Goal: Book appointment/travel/reservation

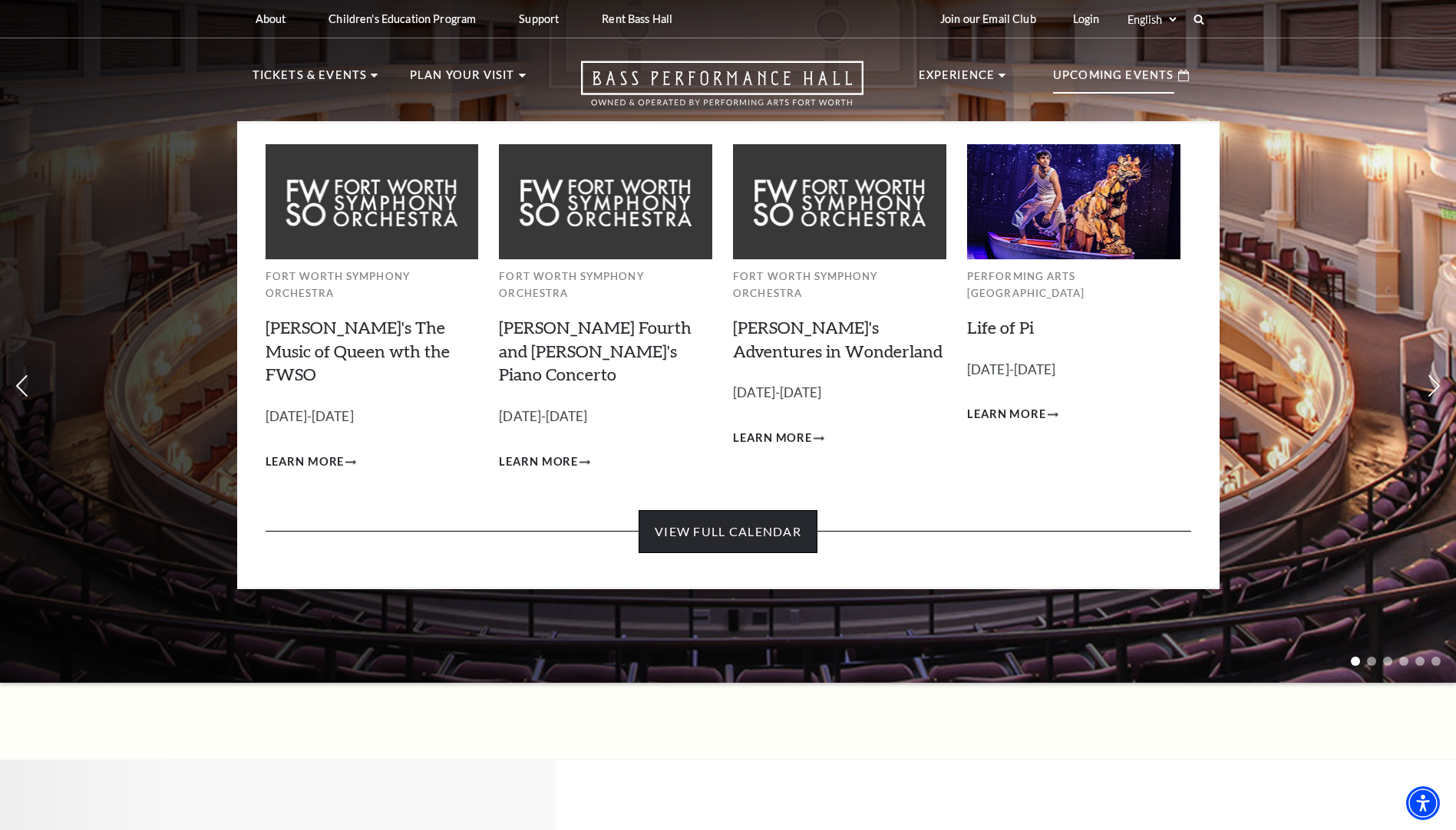
click at [769, 510] on link "View Full Calendar" at bounding box center [728, 532] width 179 height 43
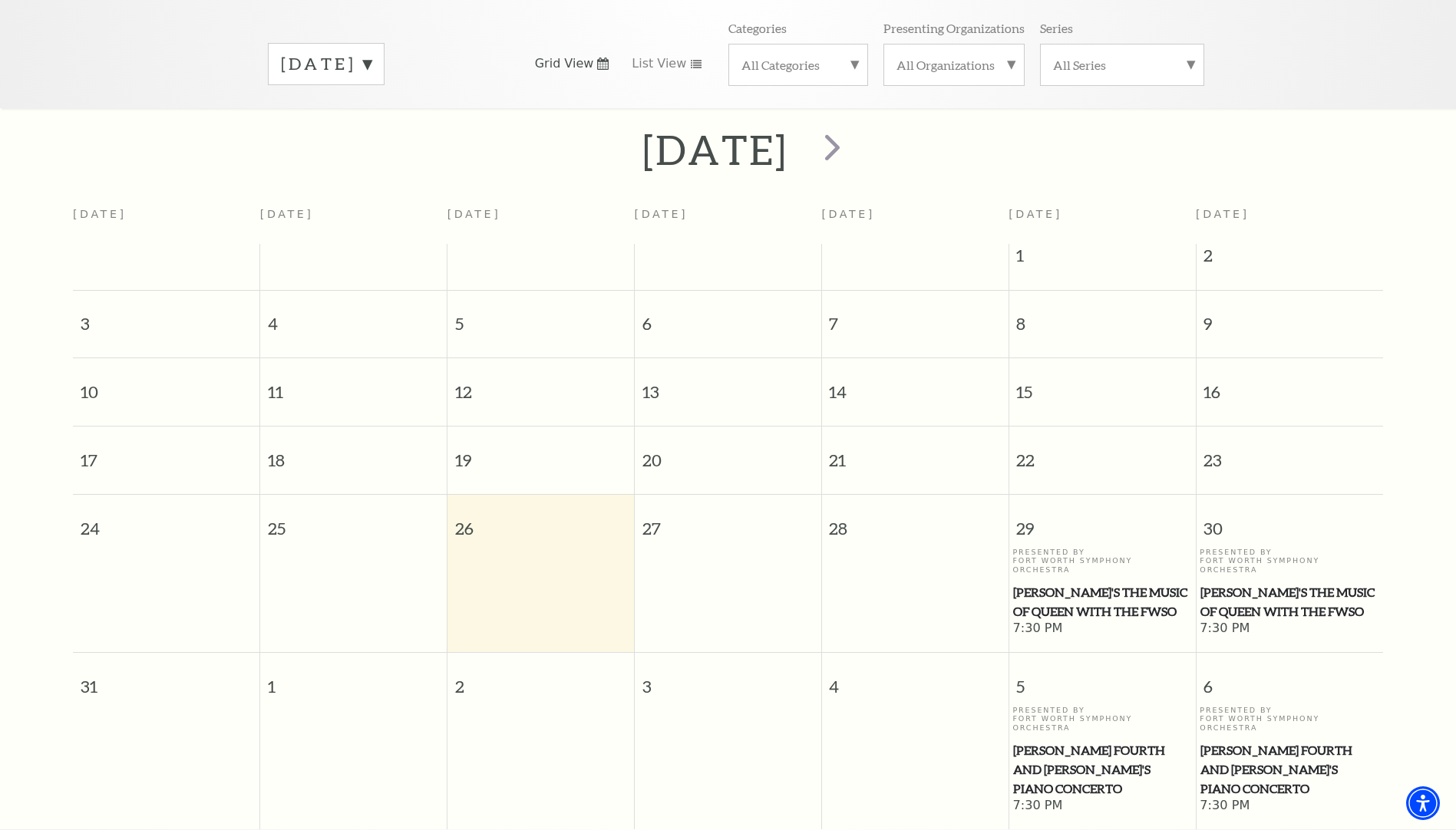
scroll to position [136, 0]
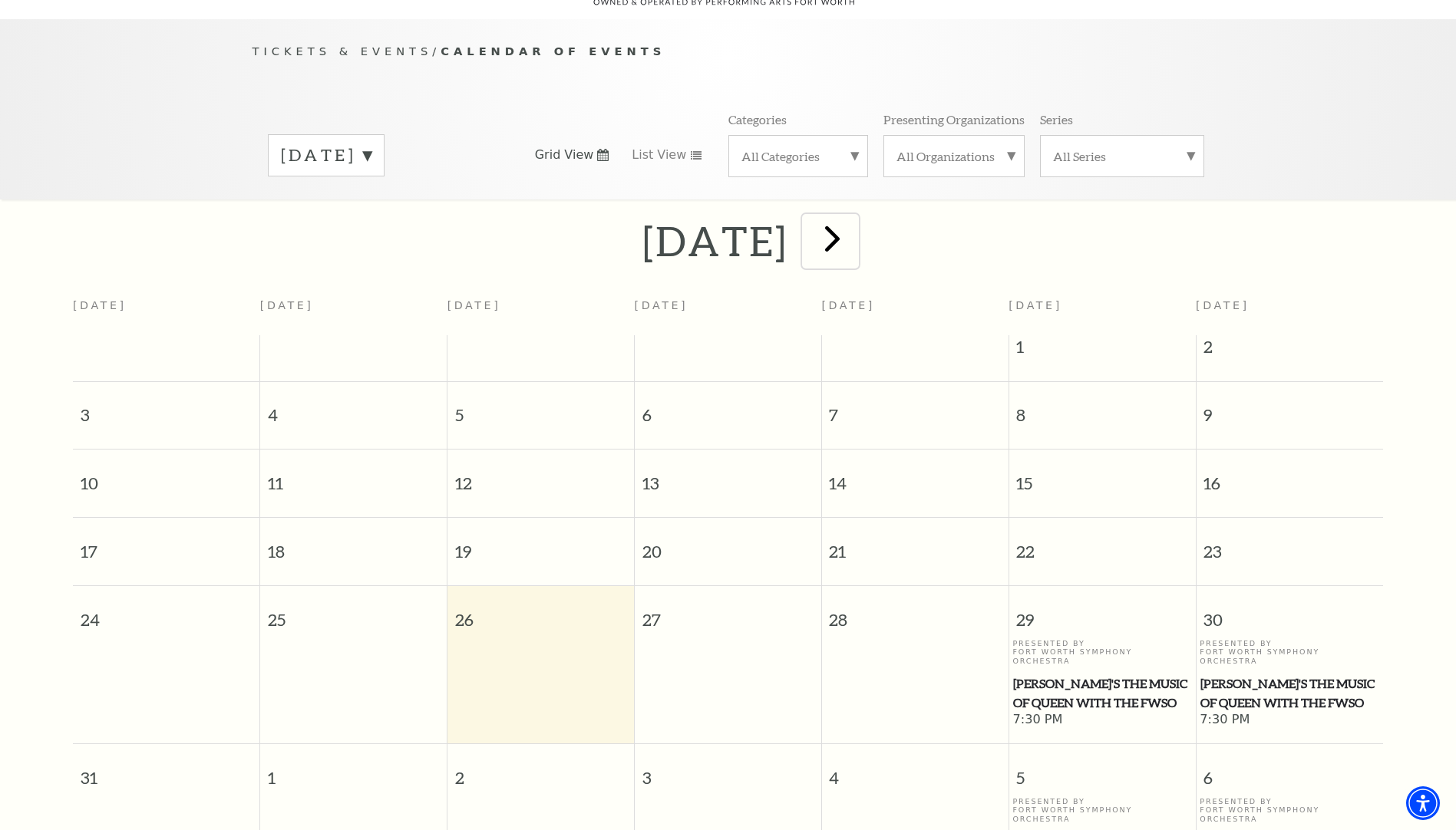
click at [854, 232] on span "next" at bounding box center [832, 238] width 43 height 43
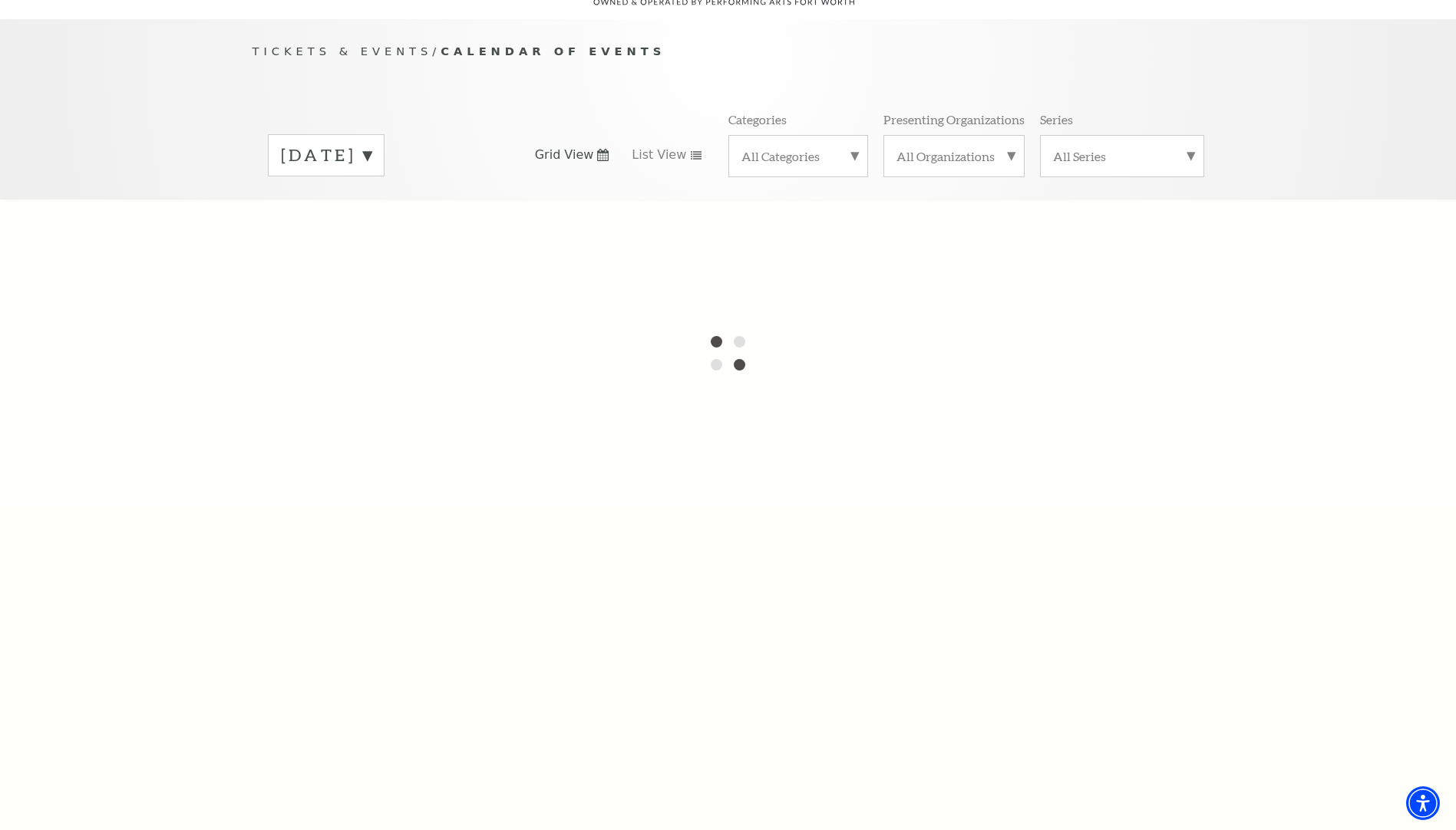
click at [371, 144] on label "[DATE]" at bounding box center [326, 156] width 91 height 24
click at [371, 171] on label "[DATE]" at bounding box center [326, 188] width 91 height 33
click at [508, 423] on div at bounding box center [728, 353] width 1456 height 307
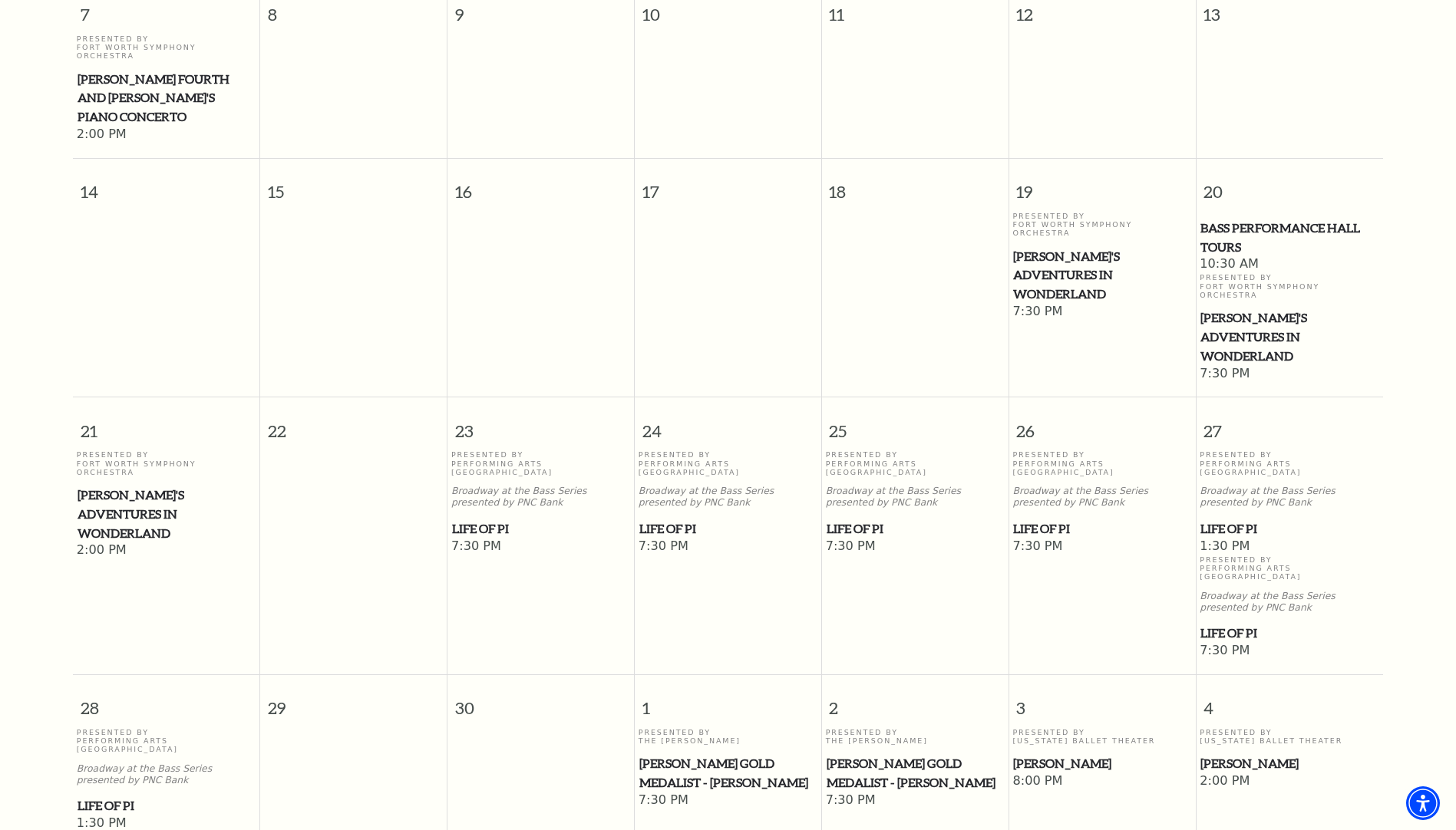
scroll to position [672, 0]
